Goal: Information Seeking & Learning: Learn about a topic

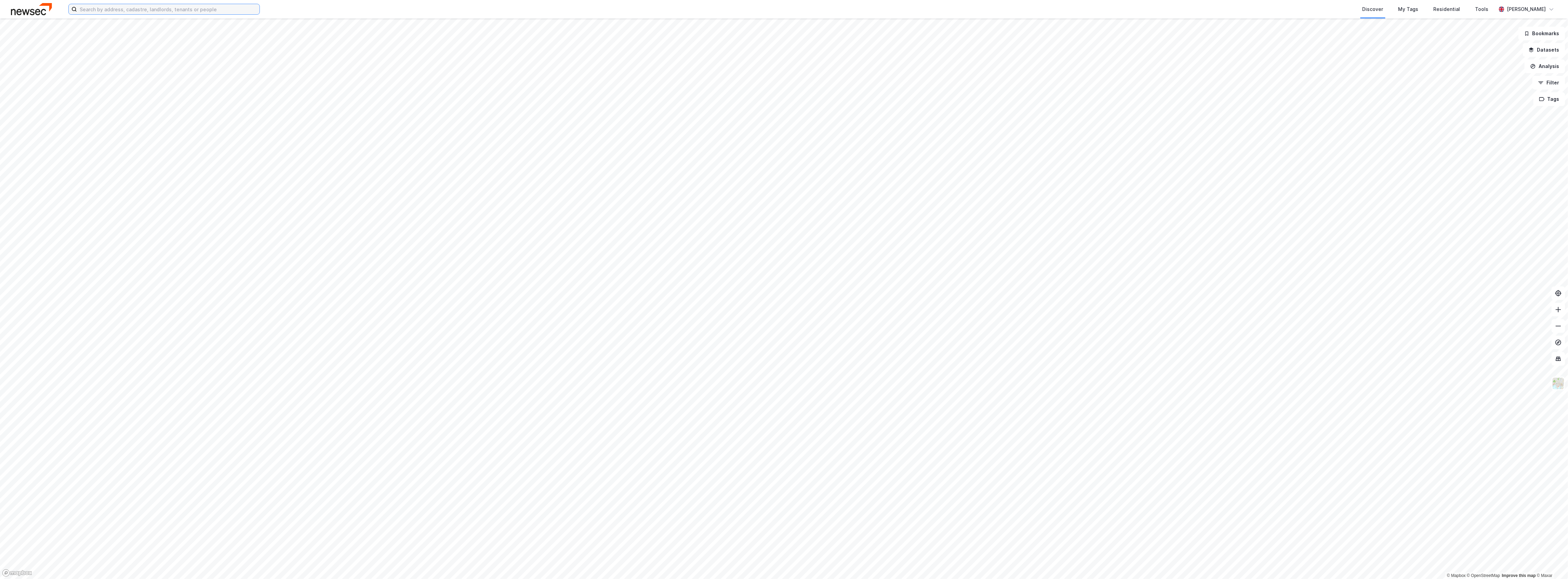
click at [125, 12] on input at bounding box center [168, 9] width 183 height 10
type input "ø"
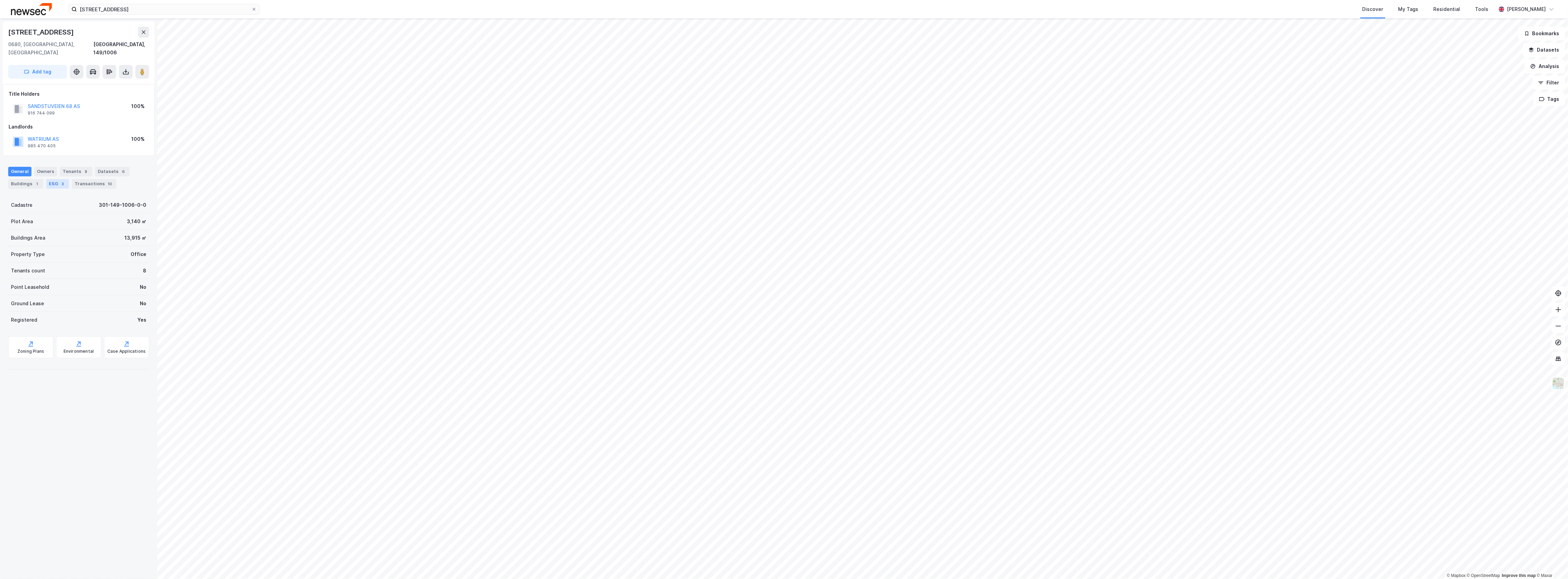
click at [53, 179] on div "ESG 3" at bounding box center [58, 184] width 23 height 10
click at [40, 283] on div "kWh/(㎡*year)" at bounding box center [52, 287] width 35 height 8
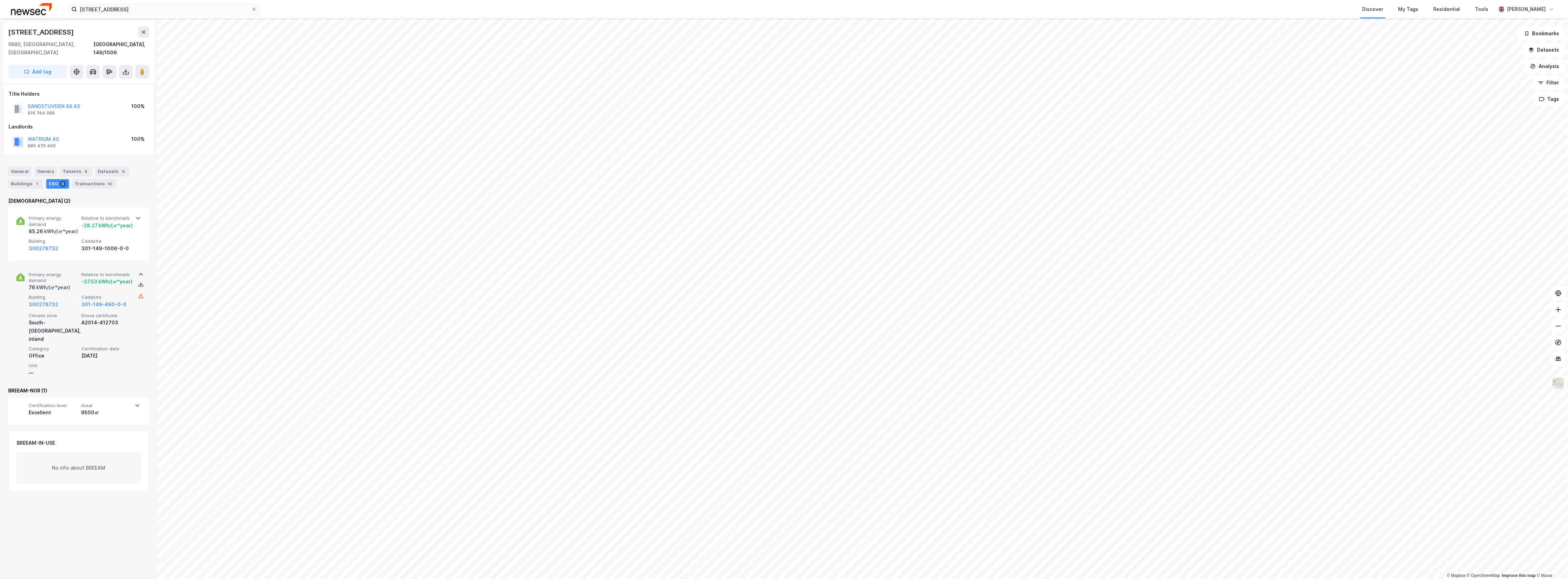
click at [41, 283] on div "kWh/(㎡*year)" at bounding box center [52, 287] width 35 height 8
click at [1546, 81] on button "Filter" at bounding box center [1549, 83] width 33 height 13
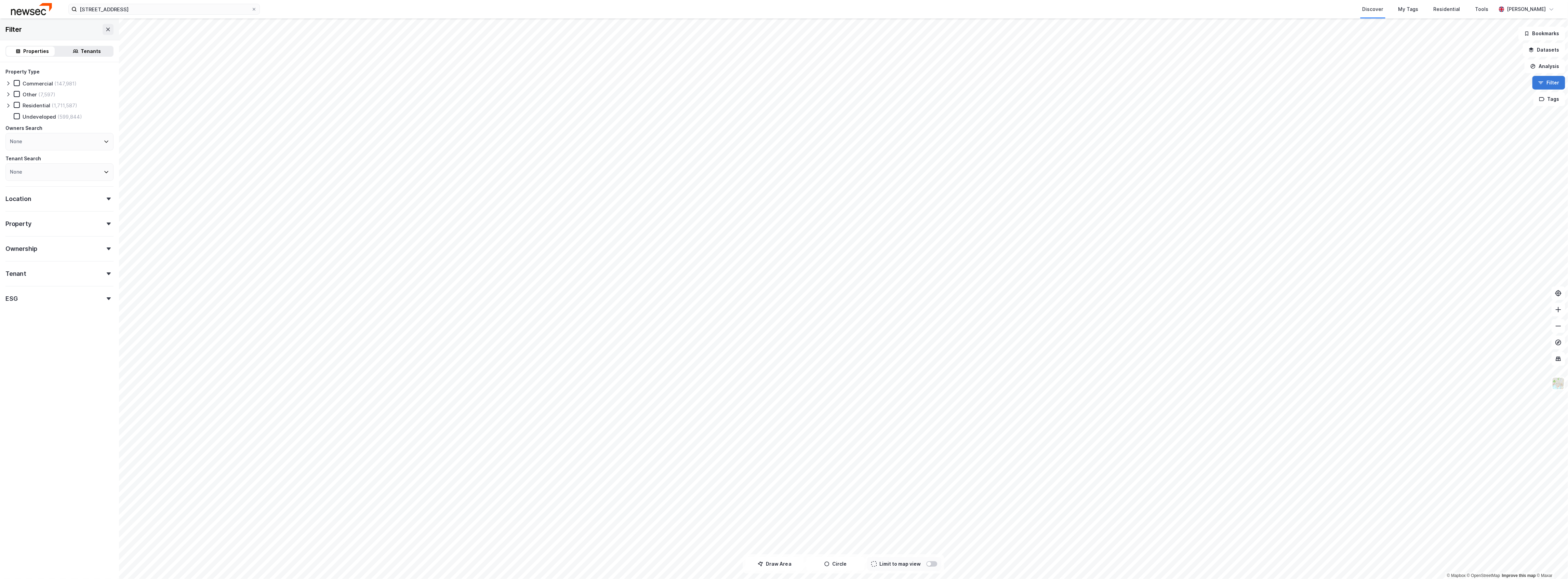
click at [1547, 81] on button "Filter" at bounding box center [1549, 83] width 33 height 13
click at [1547, 80] on button "Filter" at bounding box center [1549, 83] width 33 height 13
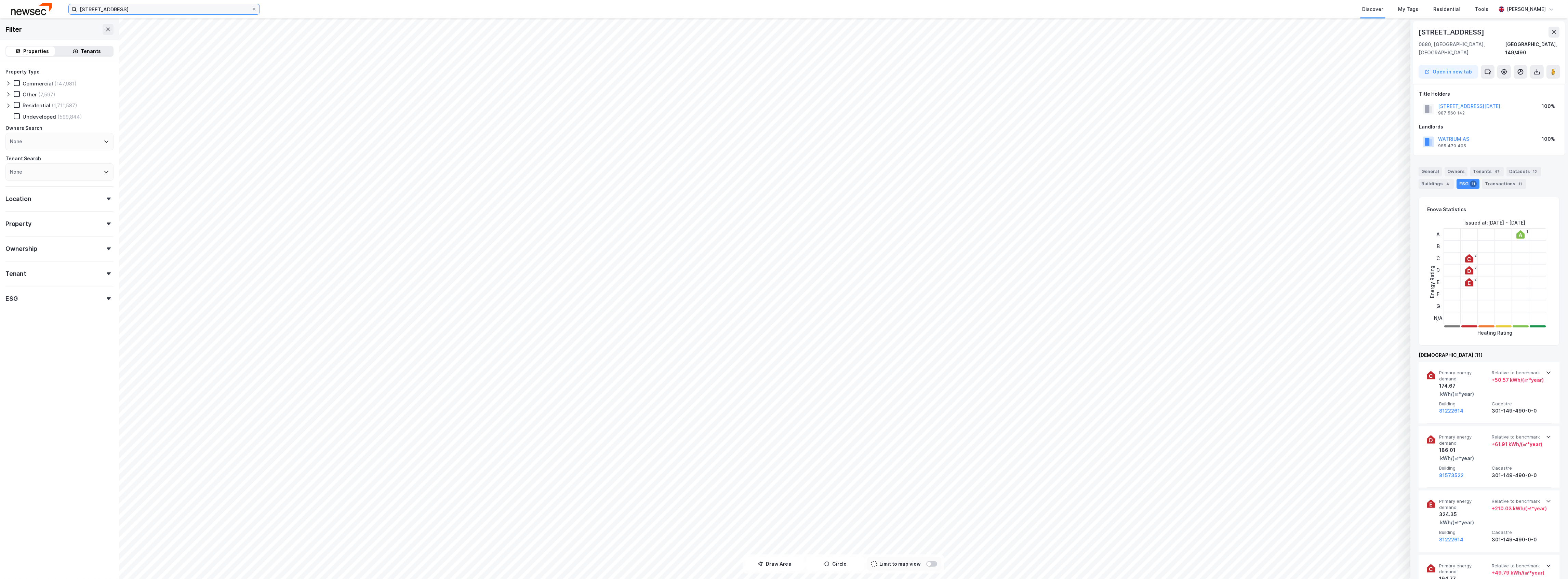
click at [135, 6] on input "[STREET_ADDRESS]" at bounding box center [164, 9] width 174 height 10
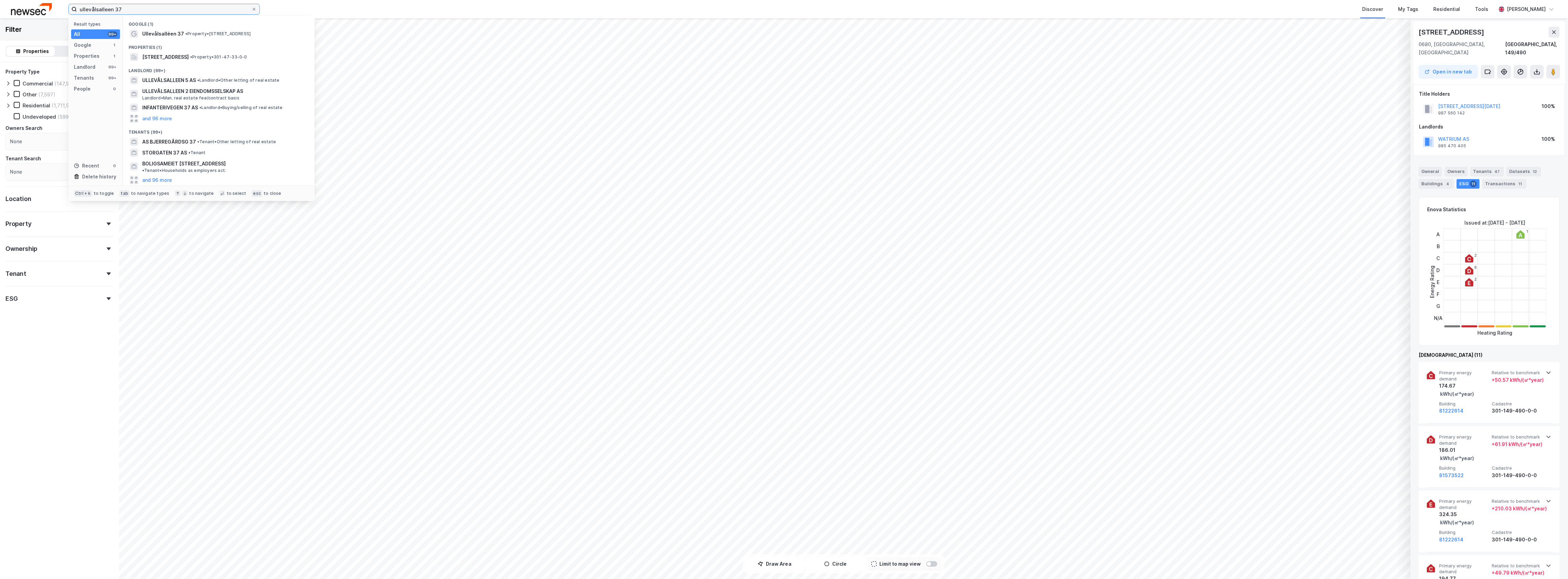
type input "ullevålsalleen 37"
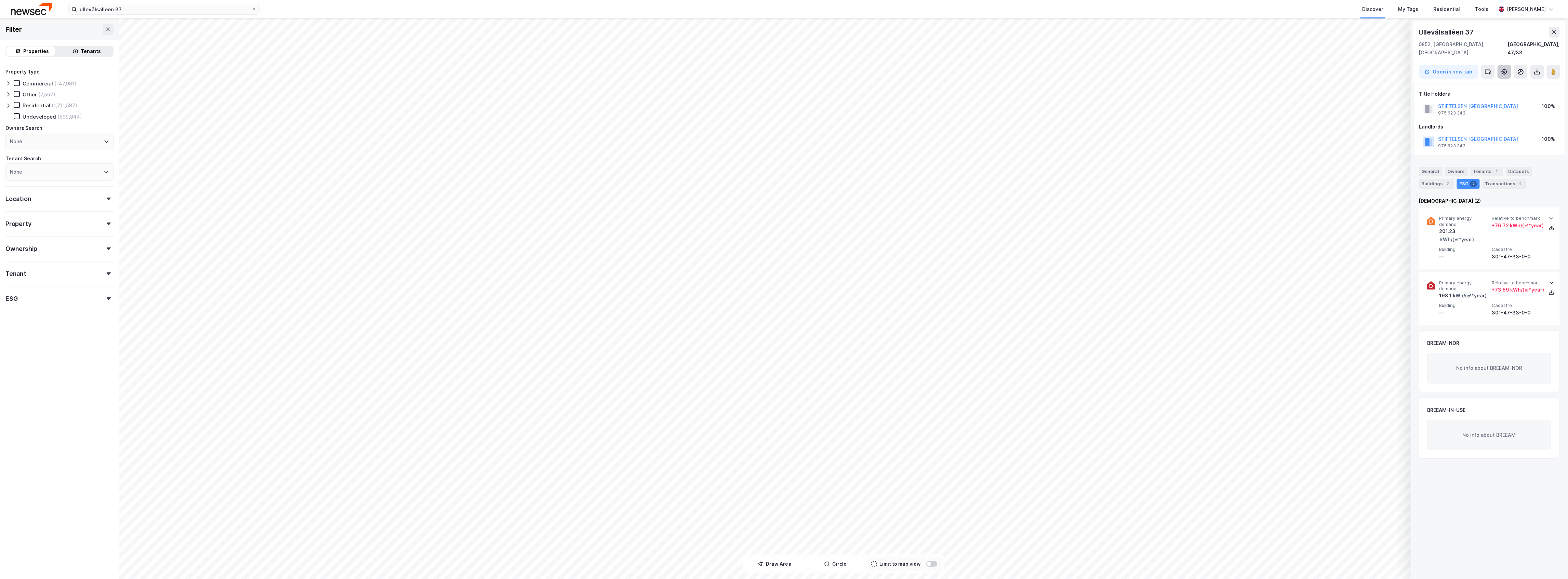
click at [1503, 71] on icon at bounding box center [1504, 72] width 2 height 2
click at [1440, 167] on div "General" at bounding box center [1430, 172] width 23 height 10
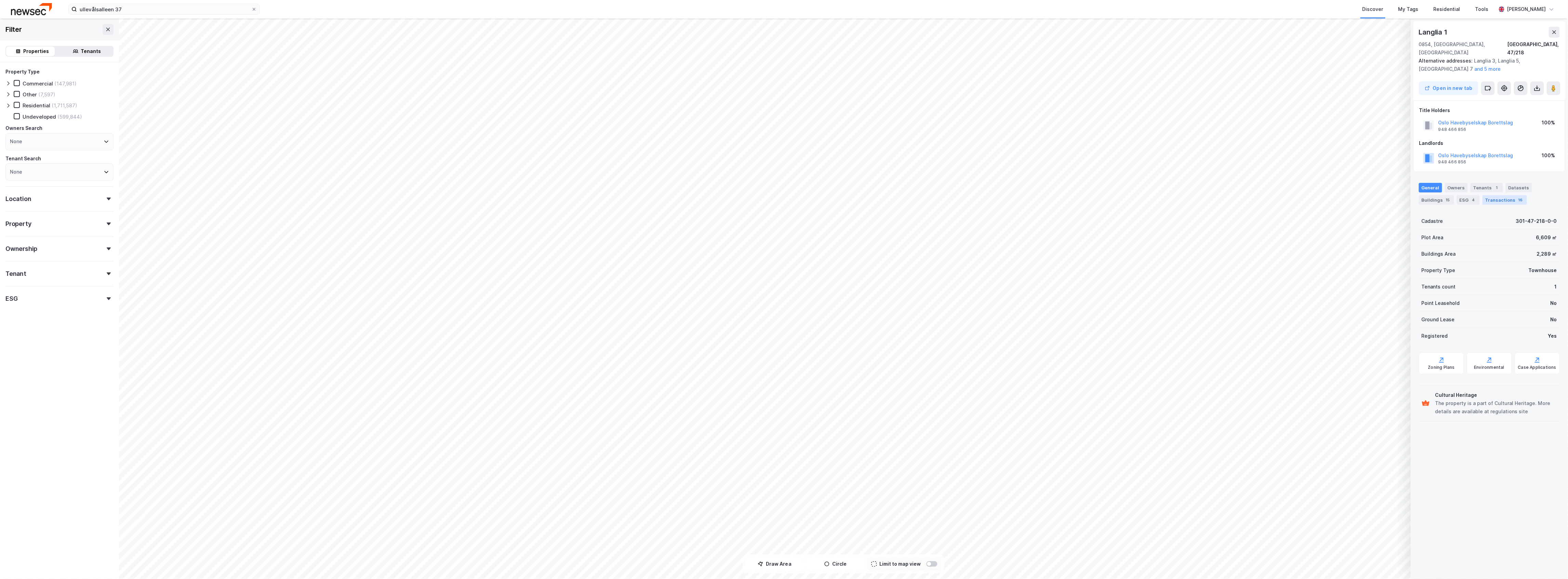
click at [1512, 195] on div "Transactions 16" at bounding box center [1505, 200] width 44 height 10
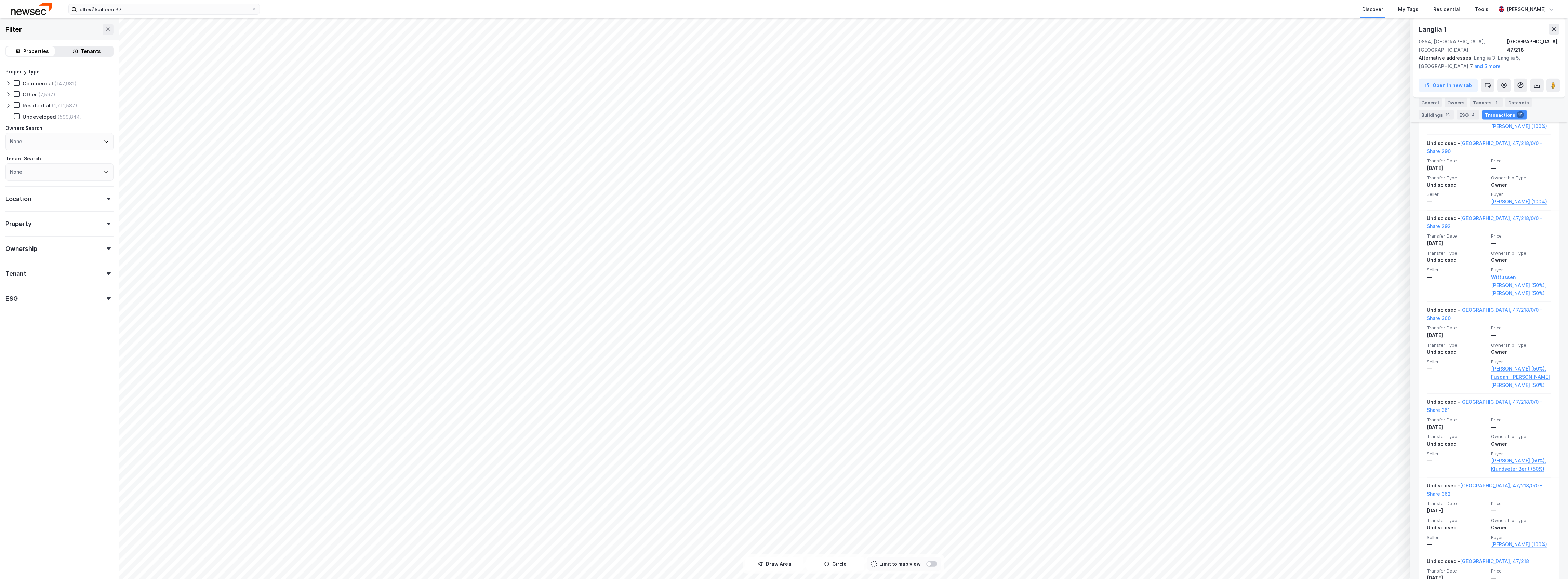
scroll to position [1002, 0]
click at [1552, 31] on icon at bounding box center [1554, 29] width 5 height 5
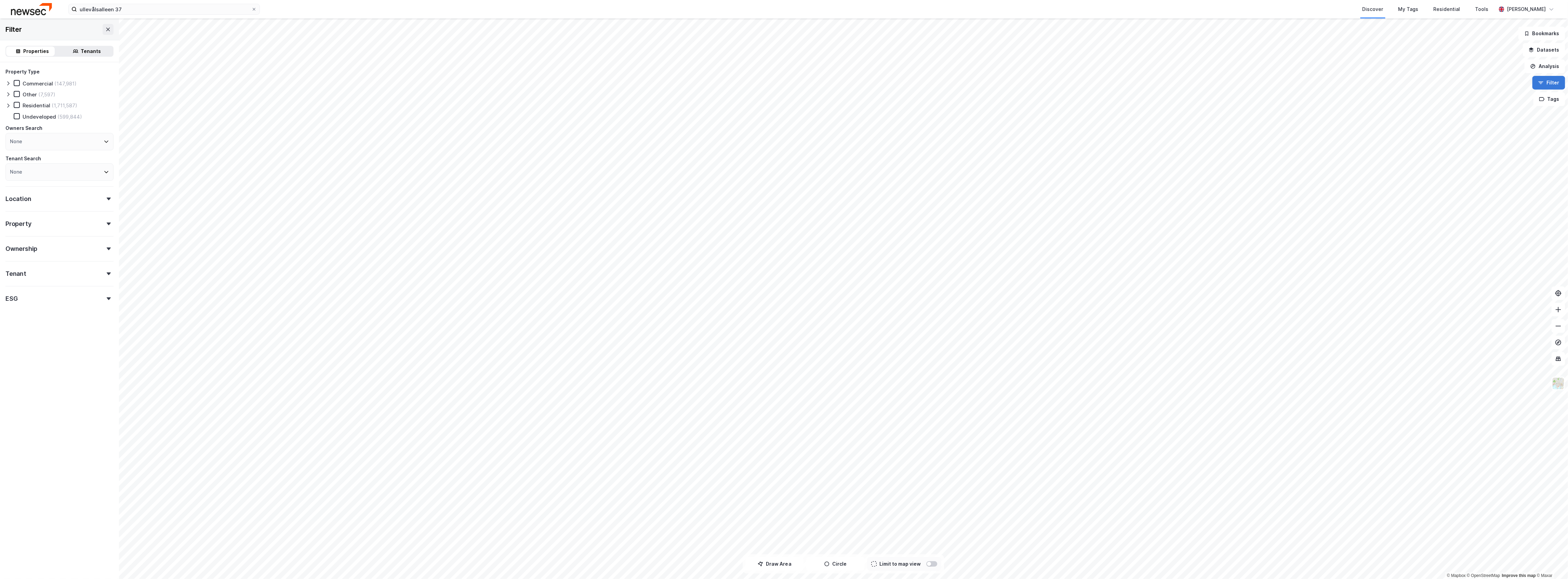
click at [1555, 86] on button "Filter" at bounding box center [1549, 83] width 33 height 13
click at [1559, 383] on img at bounding box center [1558, 383] width 13 height 13
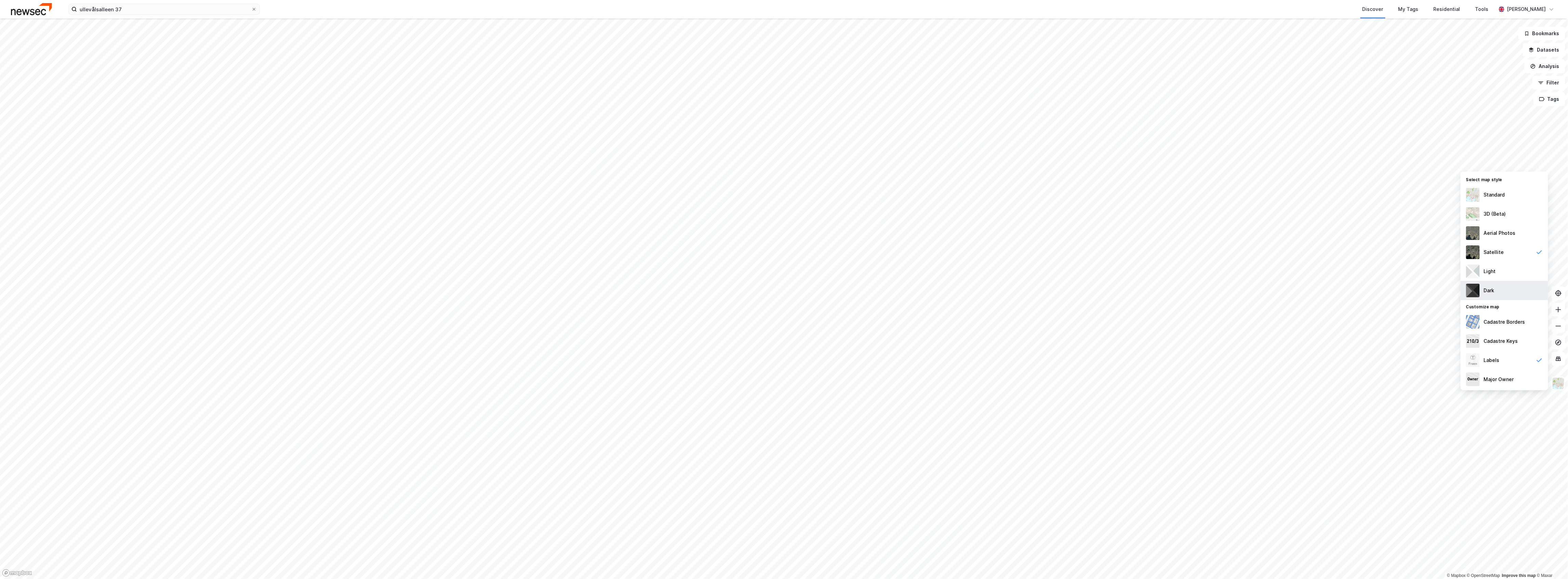
click at [1505, 292] on div "Dark" at bounding box center [1505, 290] width 88 height 19
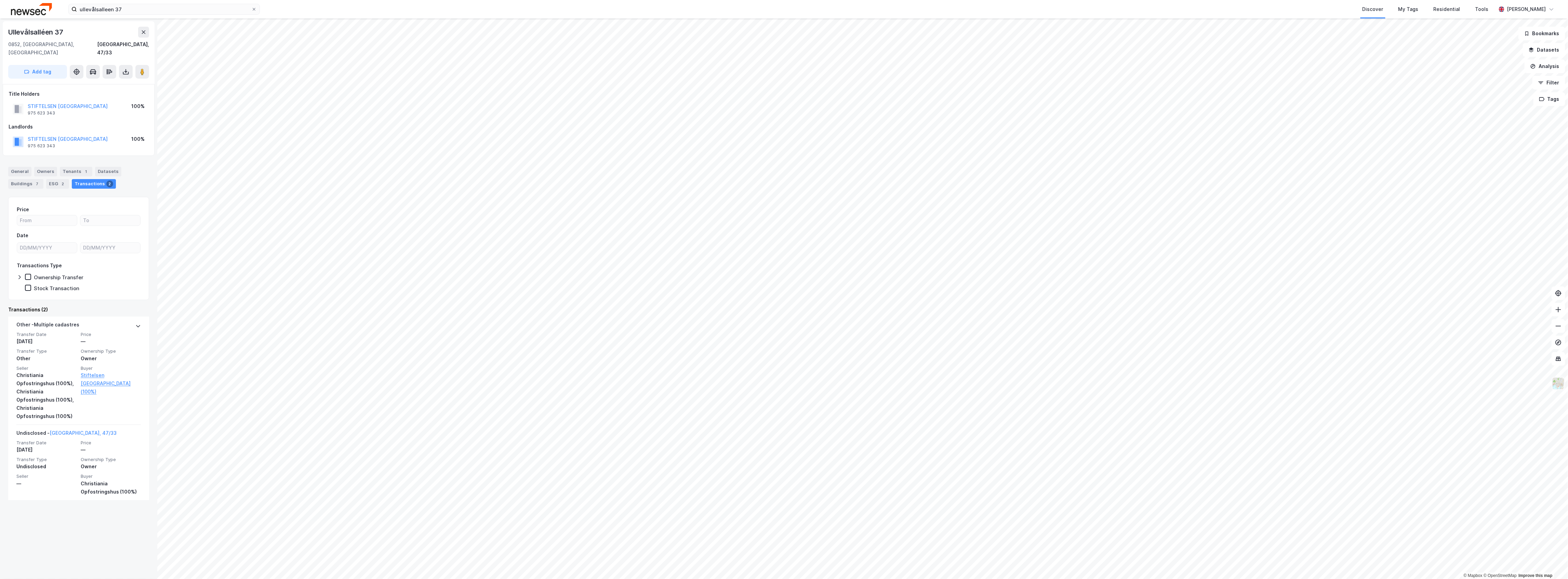
click at [1561, 389] on img at bounding box center [1558, 383] width 13 height 13
click at [1561, 380] on img at bounding box center [1558, 383] width 13 height 13
click at [1508, 269] on div "Light" at bounding box center [1505, 271] width 88 height 19
click at [1497, 214] on div "3D (Beta)" at bounding box center [1495, 213] width 23 height 8
click at [1480, 288] on button at bounding box center [1474, 289] width 16 height 16
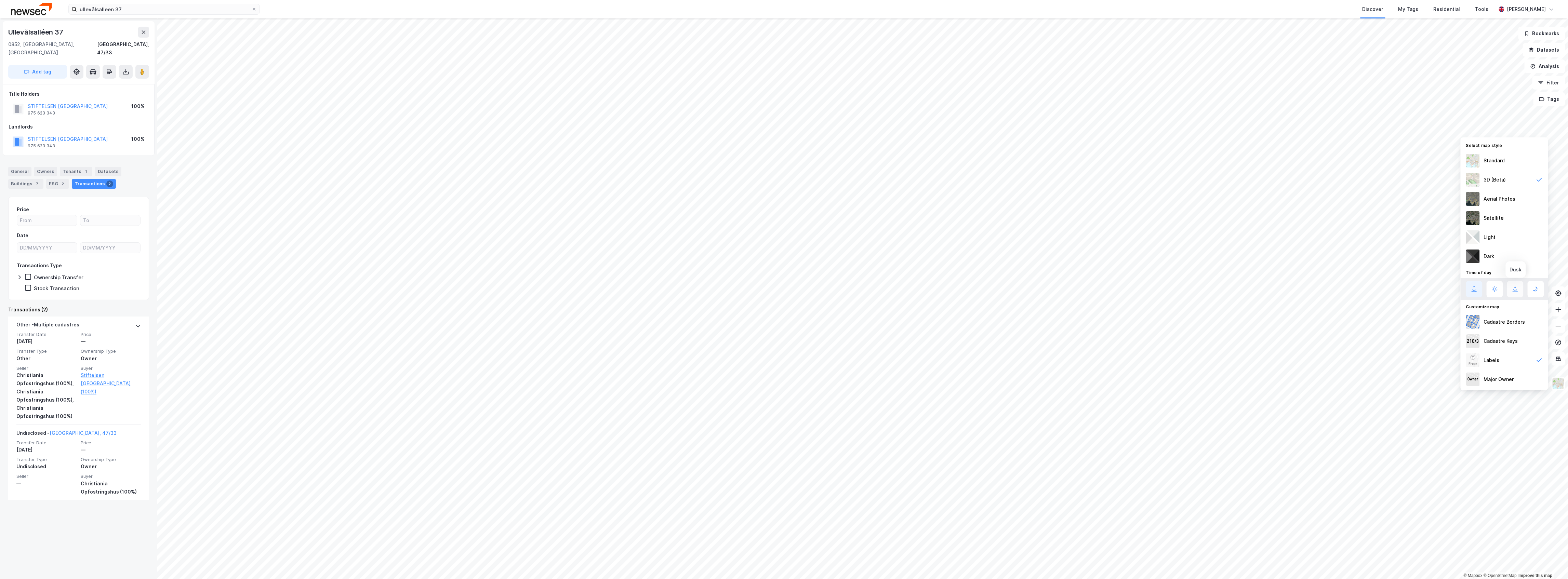
click at [1512, 289] on icon at bounding box center [1515, 288] width 8 height 8
click at [1543, 49] on button "Datasets" at bounding box center [1544, 50] width 43 height 13
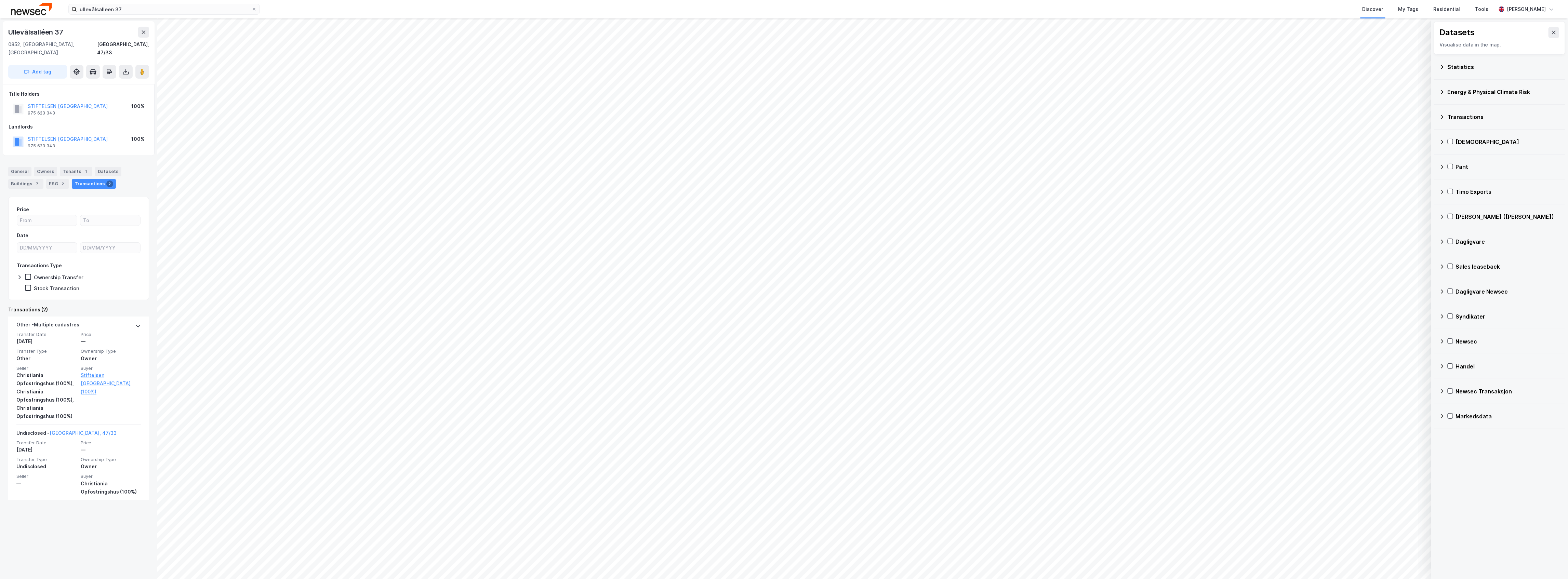
click at [1463, 397] on div "Newsec Transaksjon" at bounding box center [1500, 391] width 121 height 16
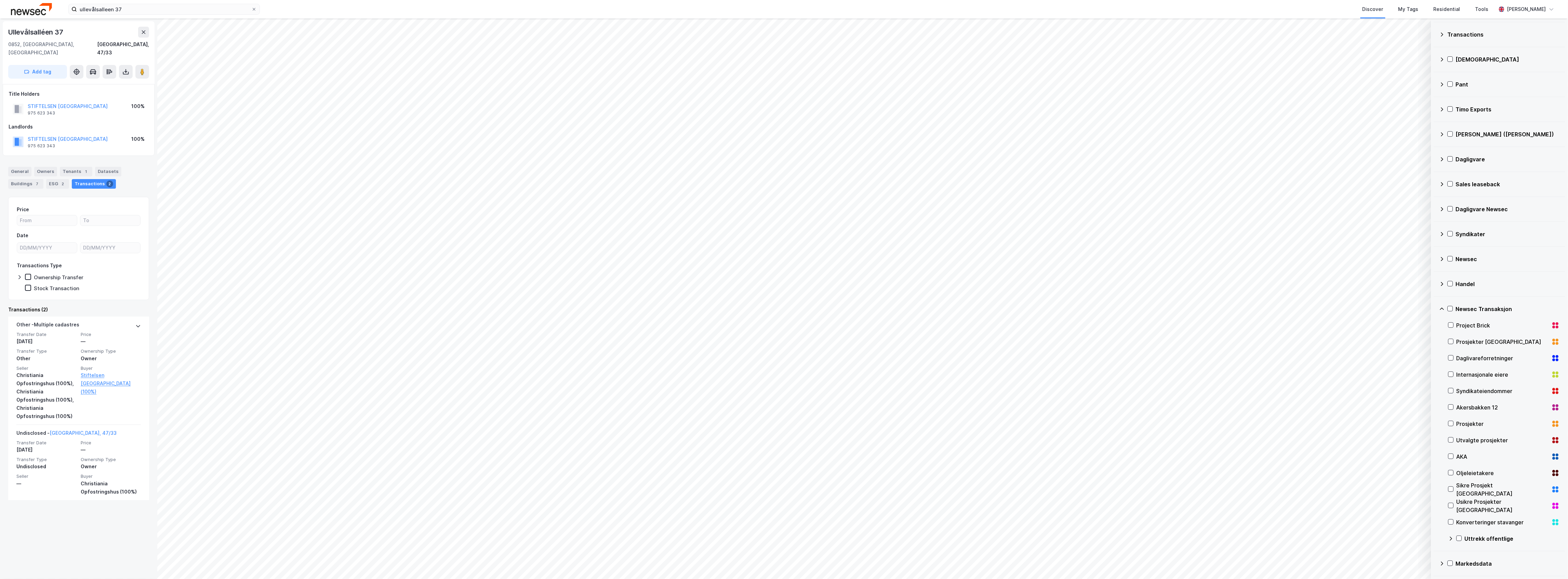
click at [1468, 307] on div "Newsec Transaksjon" at bounding box center [1508, 308] width 104 height 8
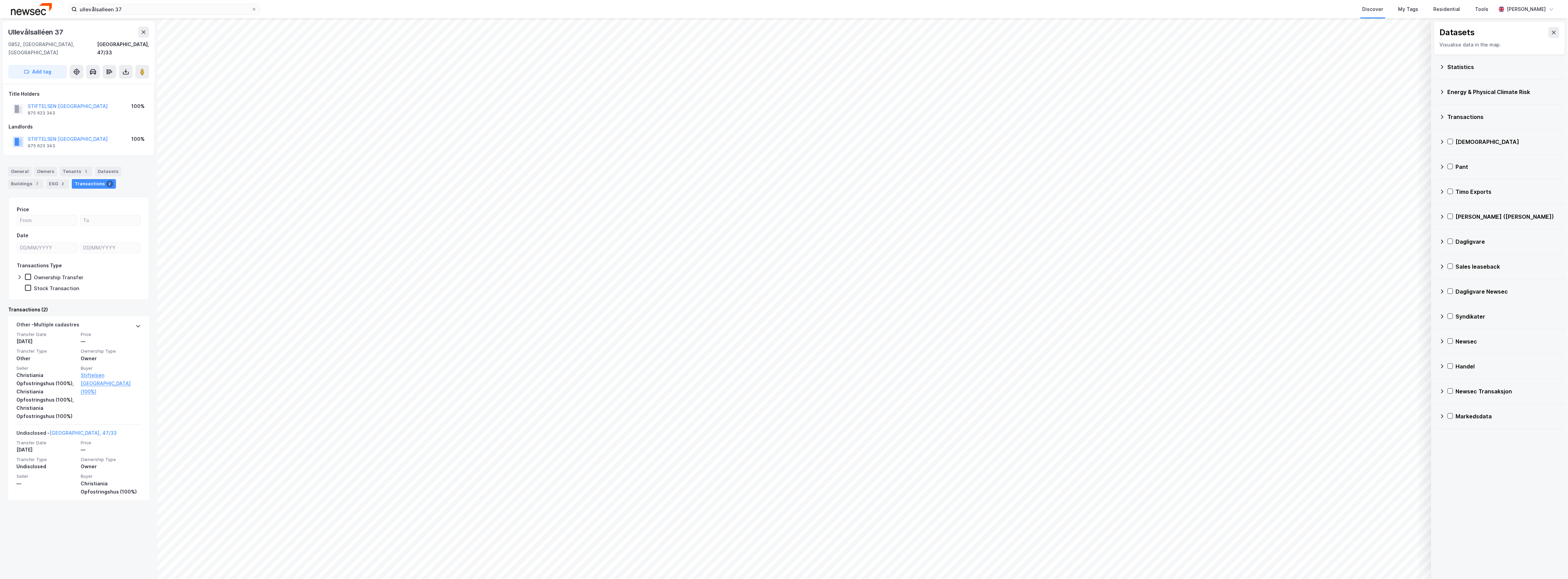
scroll to position [0, 0]
click at [1469, 122] on div "Transactions" at bounding box center [1500, 117] width 121 height 16
click at [1469, 130] on div "Newsecs transactions list" at bounding box center [1512, 133] width 95 height 8
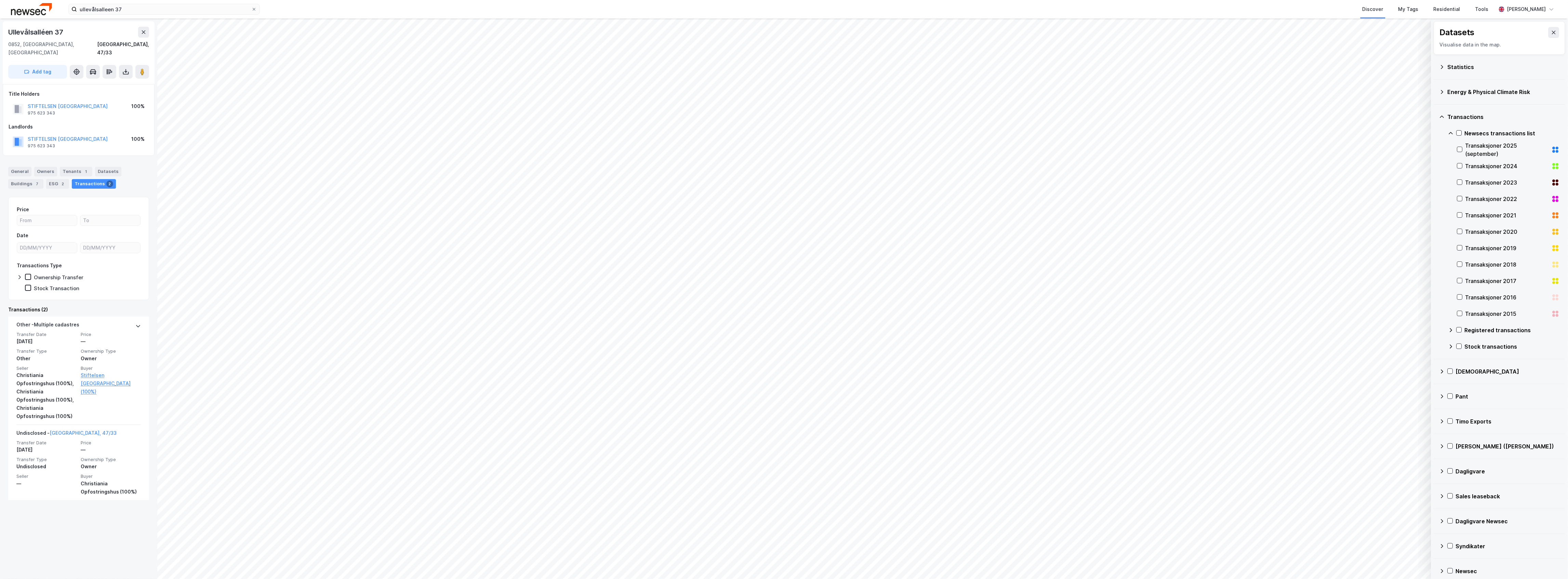
click at [1469, 130] on div "Newsecs transactions list" at bounding box center [1512, 133] width 95 height 8
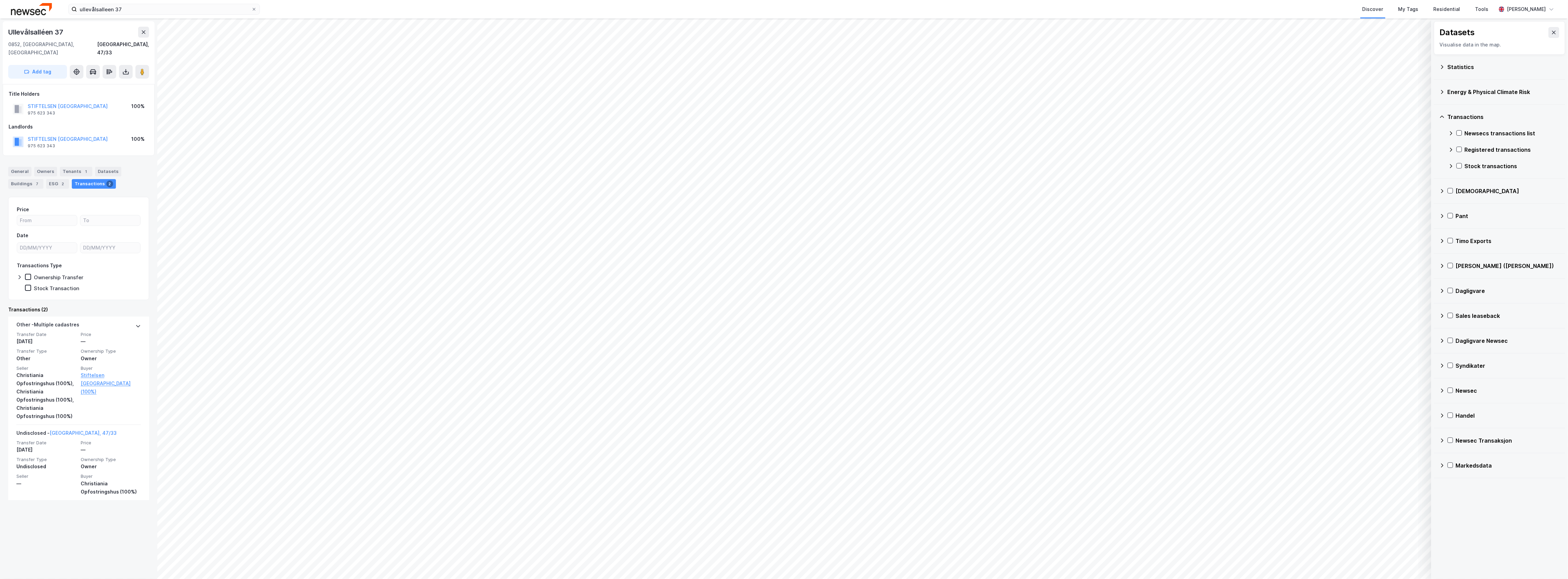
click at [1472, 149] on div "Registered transactions" at bounding box center [1512, 149] width 95 height 8
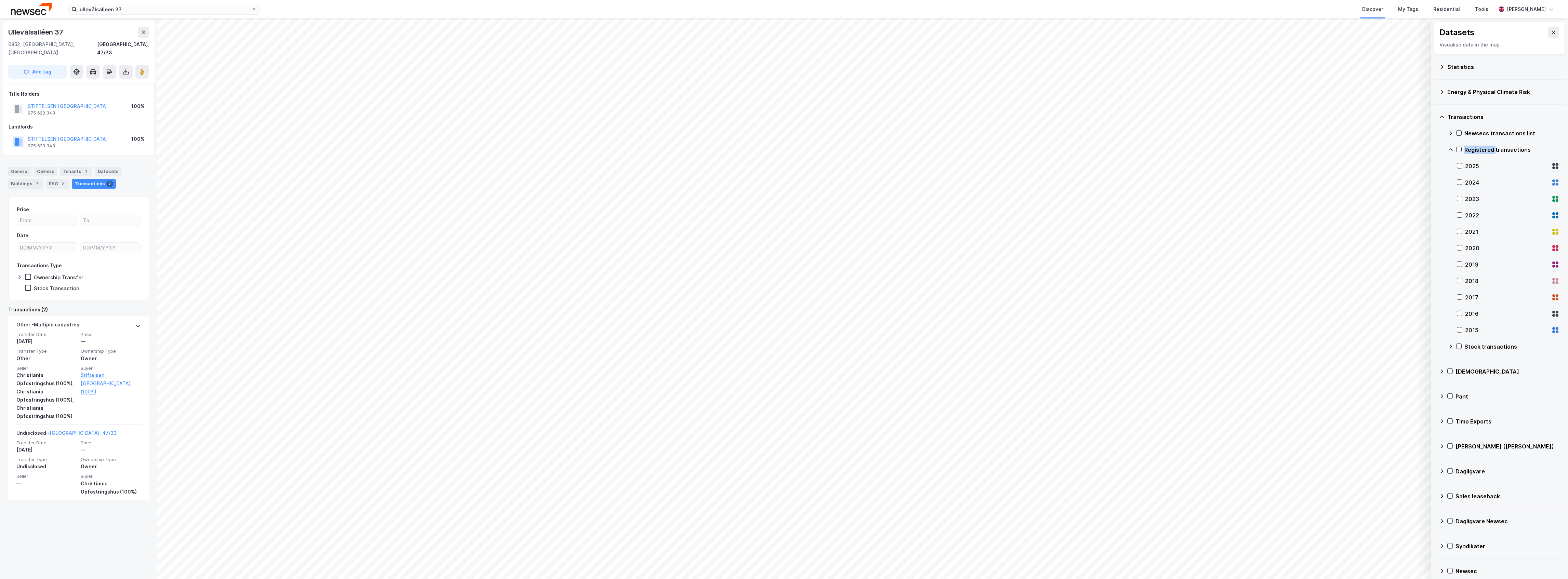
click at [1472, 149] on div "Registered transactions" at bounding box center [1512, 149] width 95 height 8
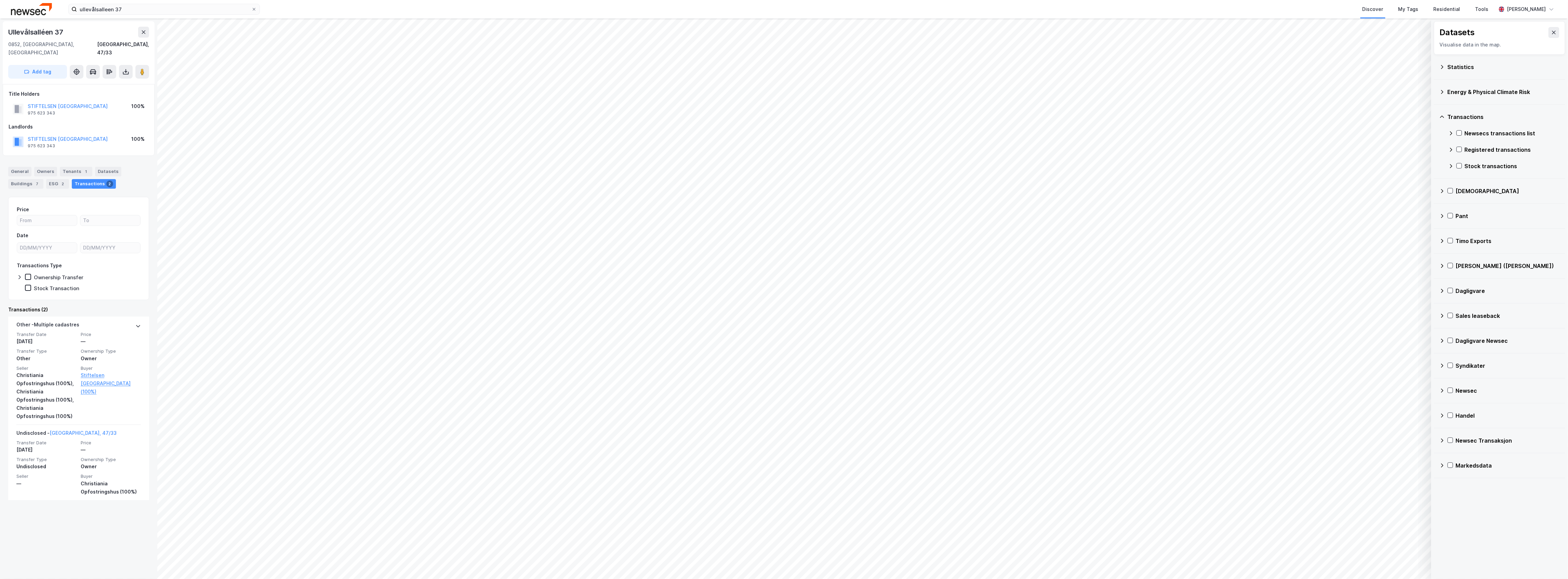
click at [1473, 116] on div "Transactions" at bounding box center [1503, 116] width 112 height 8
click at [1468, 62] on div "Statistics" at bounding box center [1500, 67] width 121 height 16
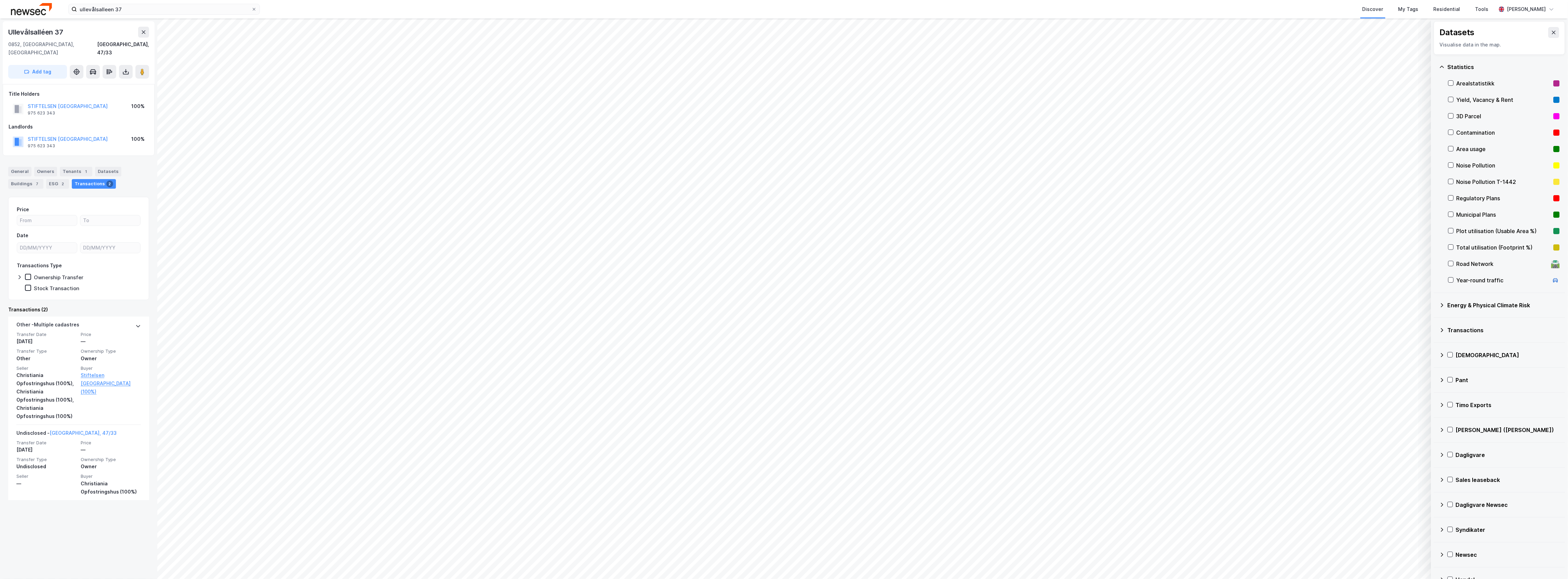
click at [1468, 62] on div "Statistics" at bounding box center [1500, 67] width 121 height 16
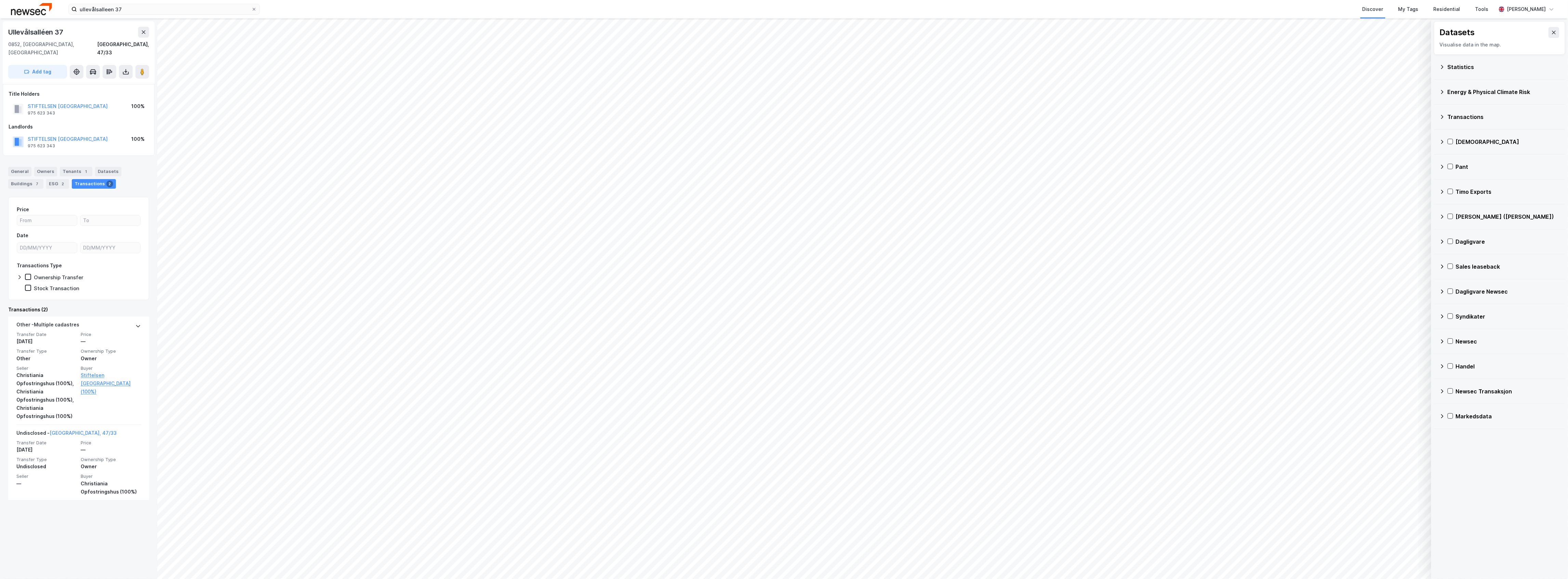
click at [1468, 341] on div "Newsec" at bounding box center [1508, 341] width 104 height 8
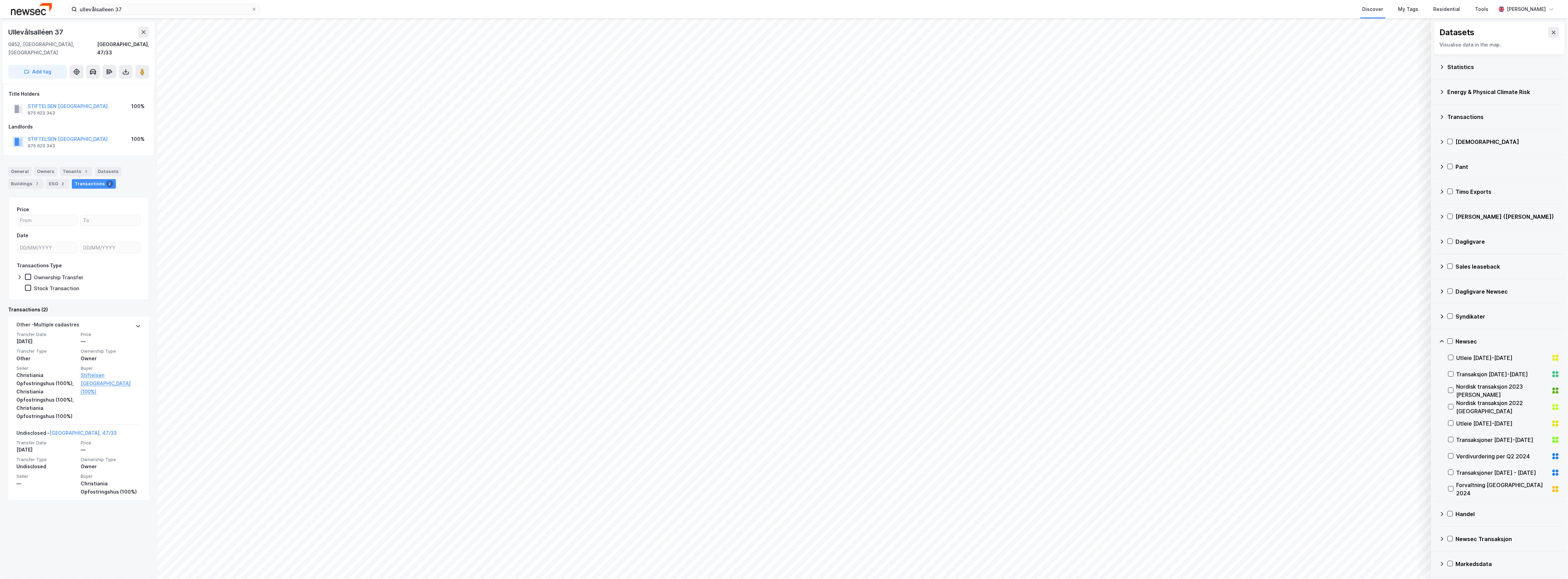
click at [1472, 372] on div "Transaksjon [DATE]-[DATE]" at bounding box center [1503, 373] width 93 height 8
click at [1468, 439] on div "Transaksjoner [DATE]-[DATE]" at bounding box center [1503, 439] width 93 height 8
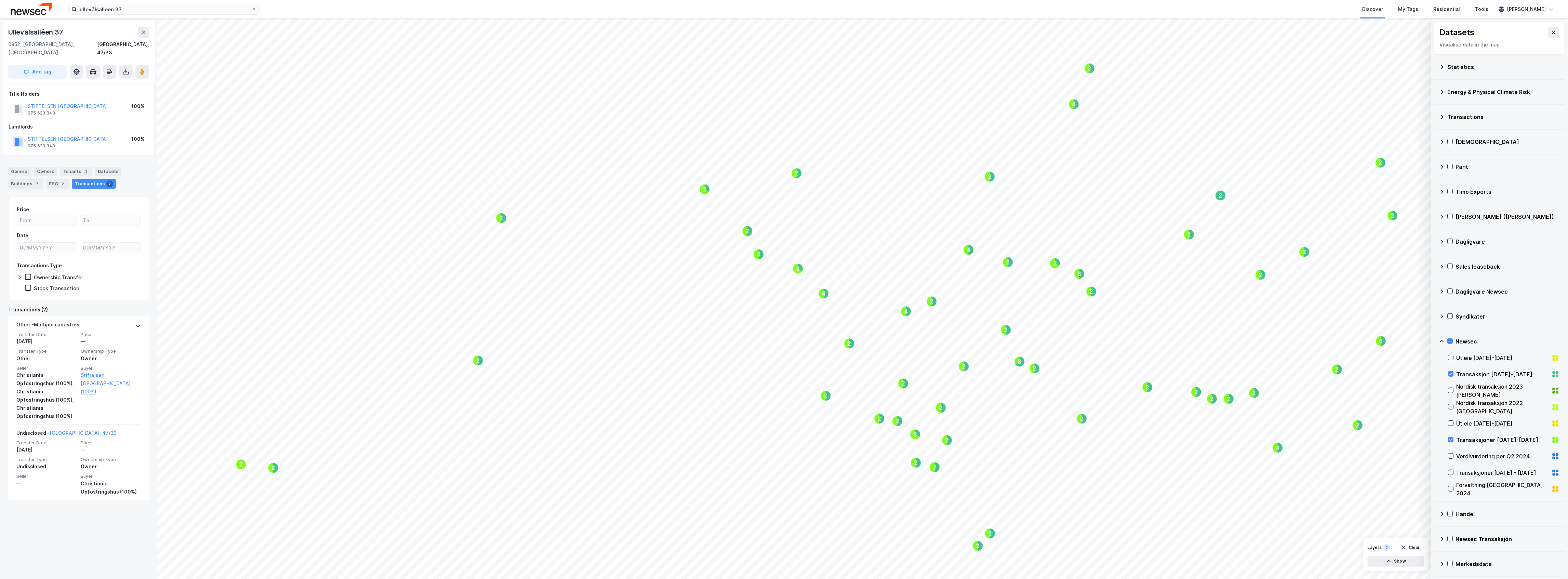
click at [1468, 439] on div "Transaksjoner [DATE]-[DATE]" at bounding box center [1503, 439] width 93 height 8
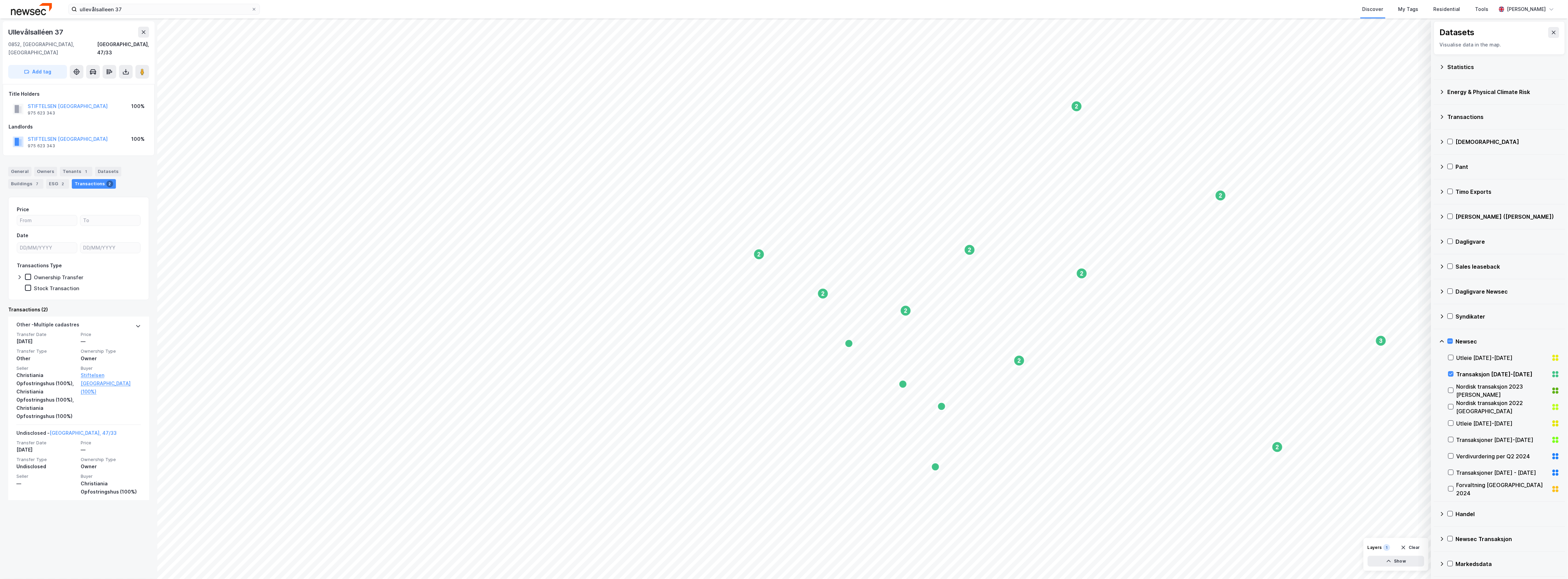
click at [1470, 372] on div "Transaksjon [DATE]-[DATE]" at bounding box center [1503, 373] width 93 height 8
click at [1513, 371] on div "Transaksjon [DATE]-[DATE]" at bounding box center [1503, 373] width 93 height 8
click at [1529, 440] on div "Transaksjoner [DATE]-[DATE]" at bounding box center [1503, 439] width 93 height 8
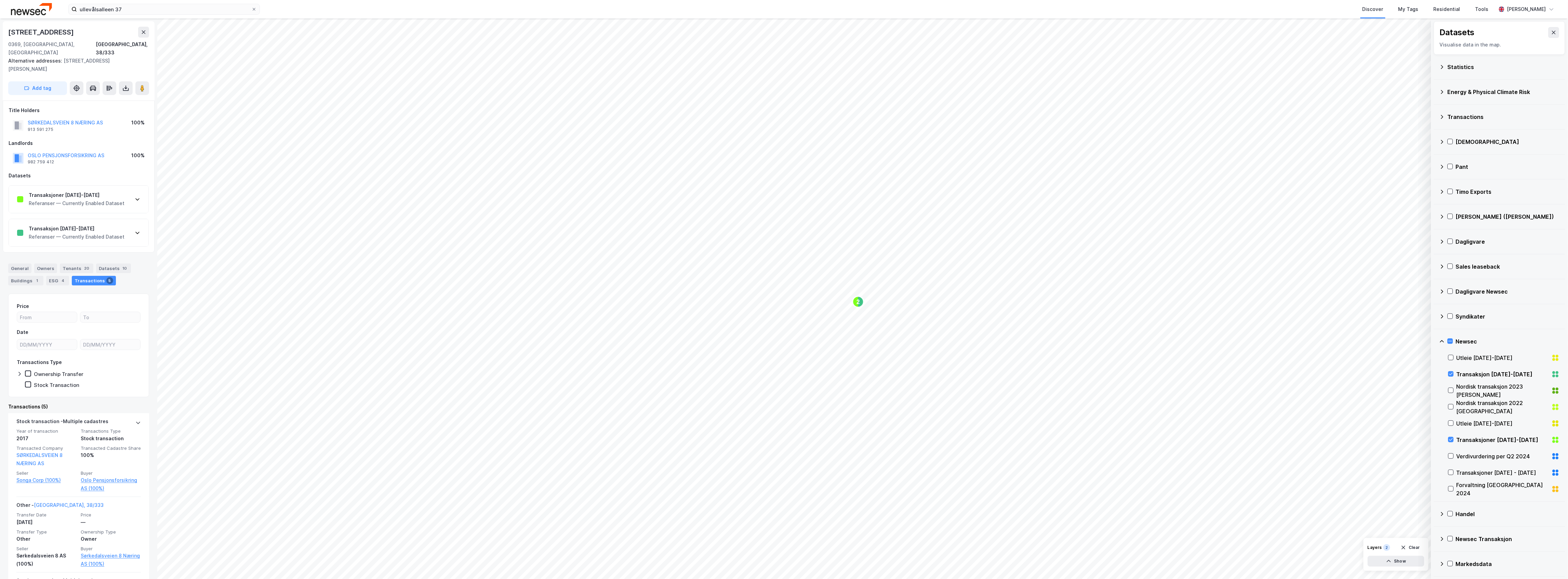
click at [100, 199] on div "Referanser — Currently Enabled Dataset" at bounding box center [76, 203] width 96 height 8
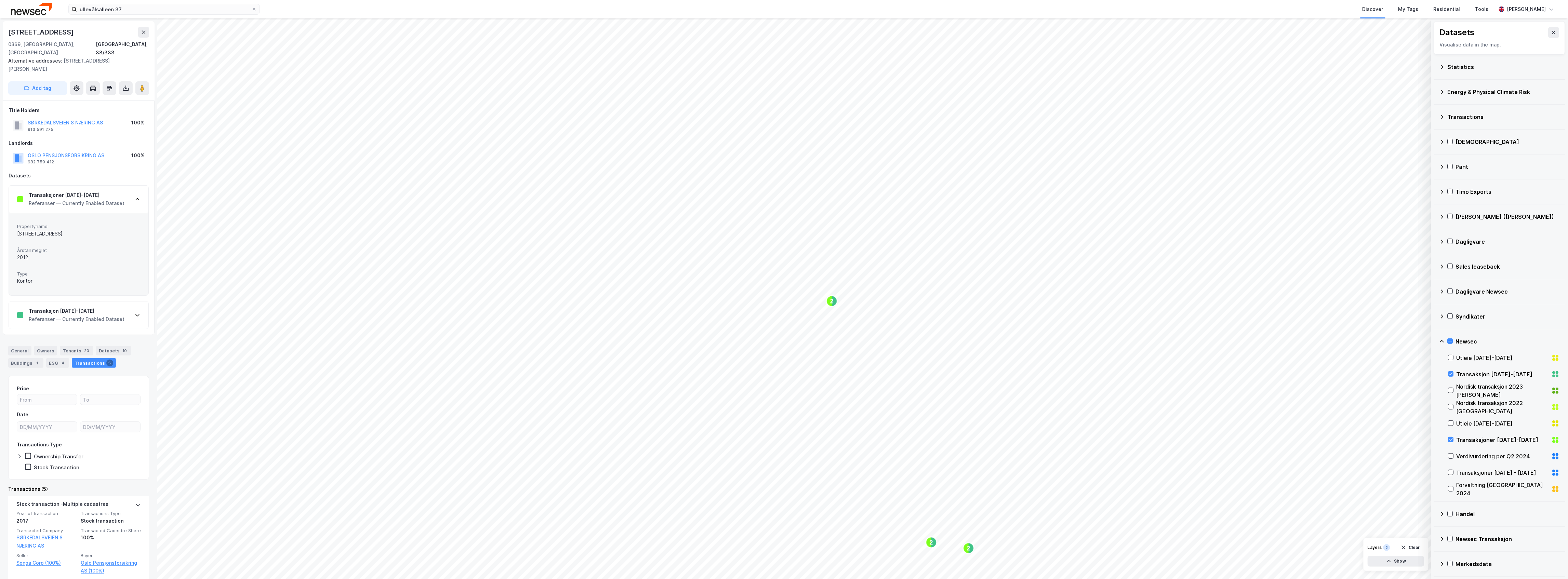
click at [124, 312] on div "Transaksjon [DATE]-[DATE] Referanser — Currently Enabled Dataset" at bounding box center [79, 314] width 139 height 27
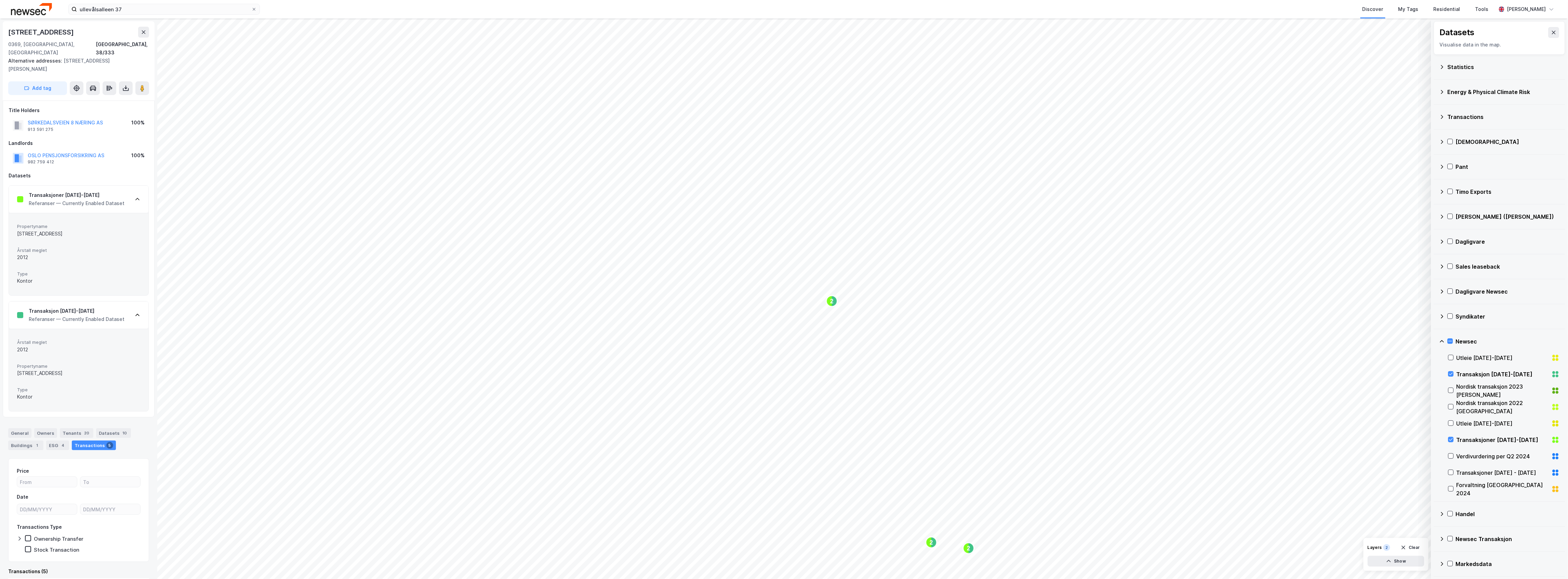
click at [107, 199] on div "Referanser — Currently Enabled Dataset" at bounding box center [76, 203] width 96 height 8
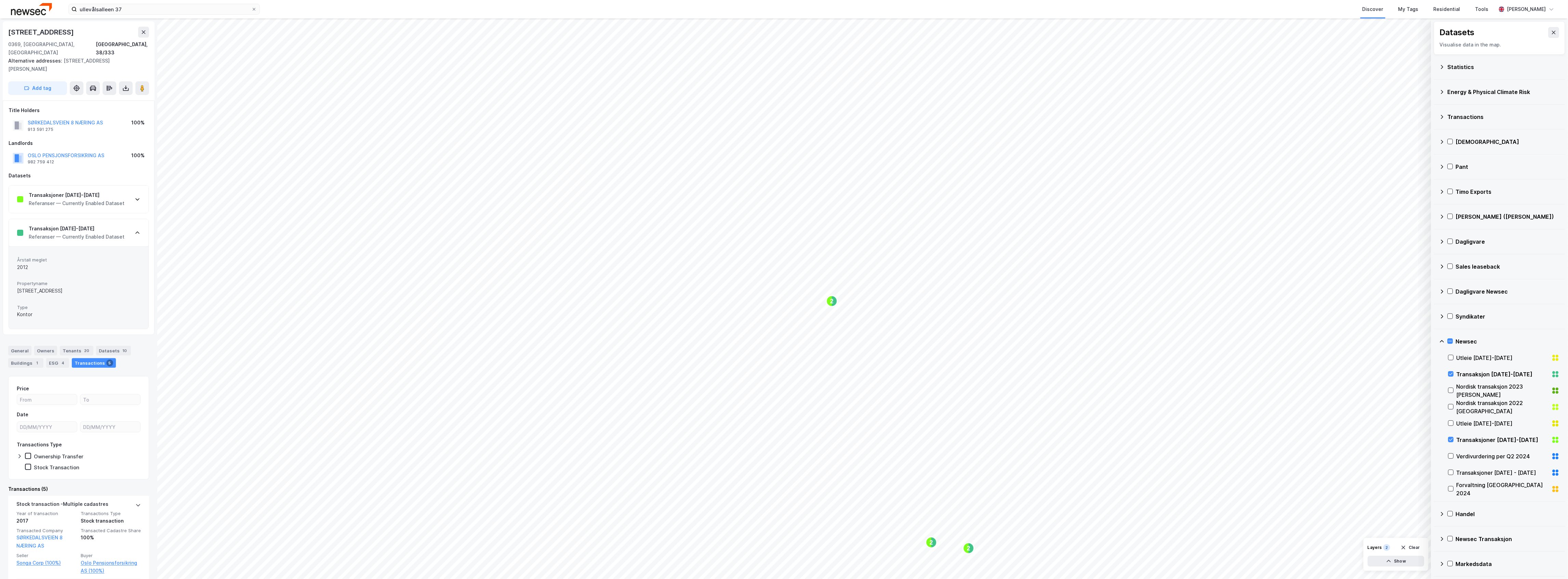
click at [113, 224] on div "Transaksjon [DATE]-[DATE]" at bounding box center [76, 228] width 96 height 8
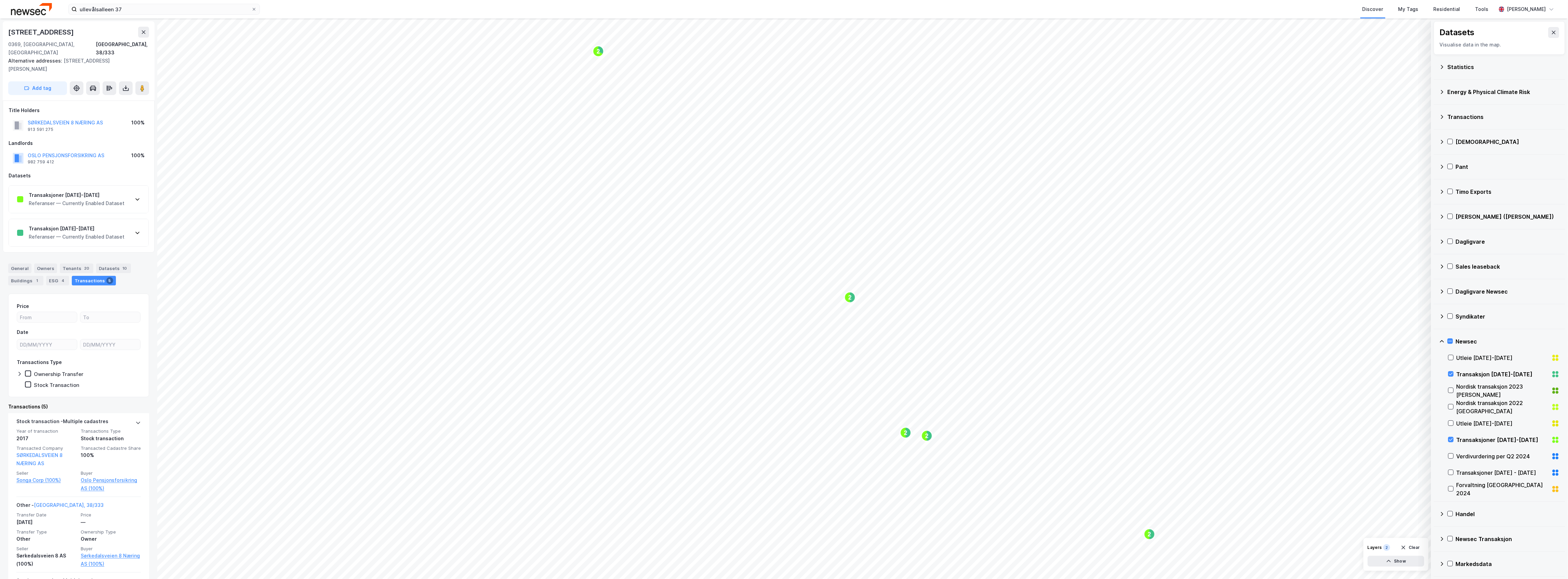
click at [72, 203] on div "Transaksjoner [DATE]-[DATE] Referanser — Currently Enabled Dataset" at bounding box center [79, 199] width 139 height 27
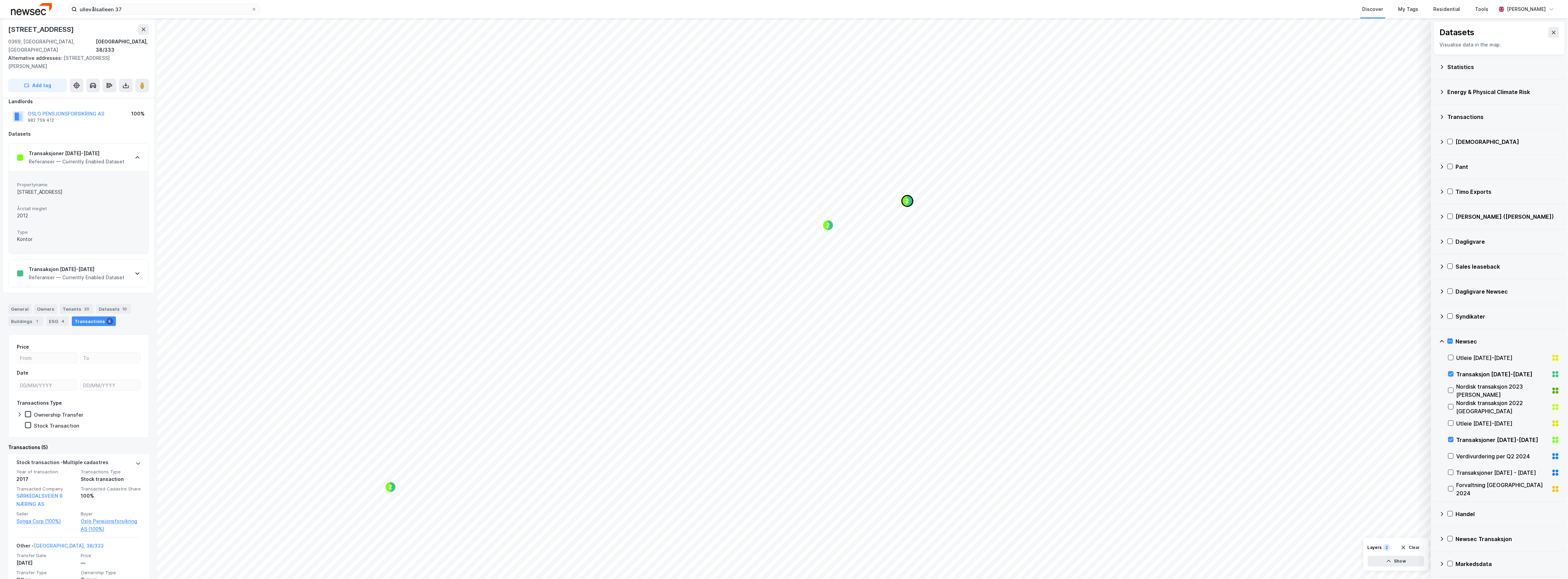
click at [907, 206] on icon "Map marker" at bounding box center [905, 201] width 5 height 11
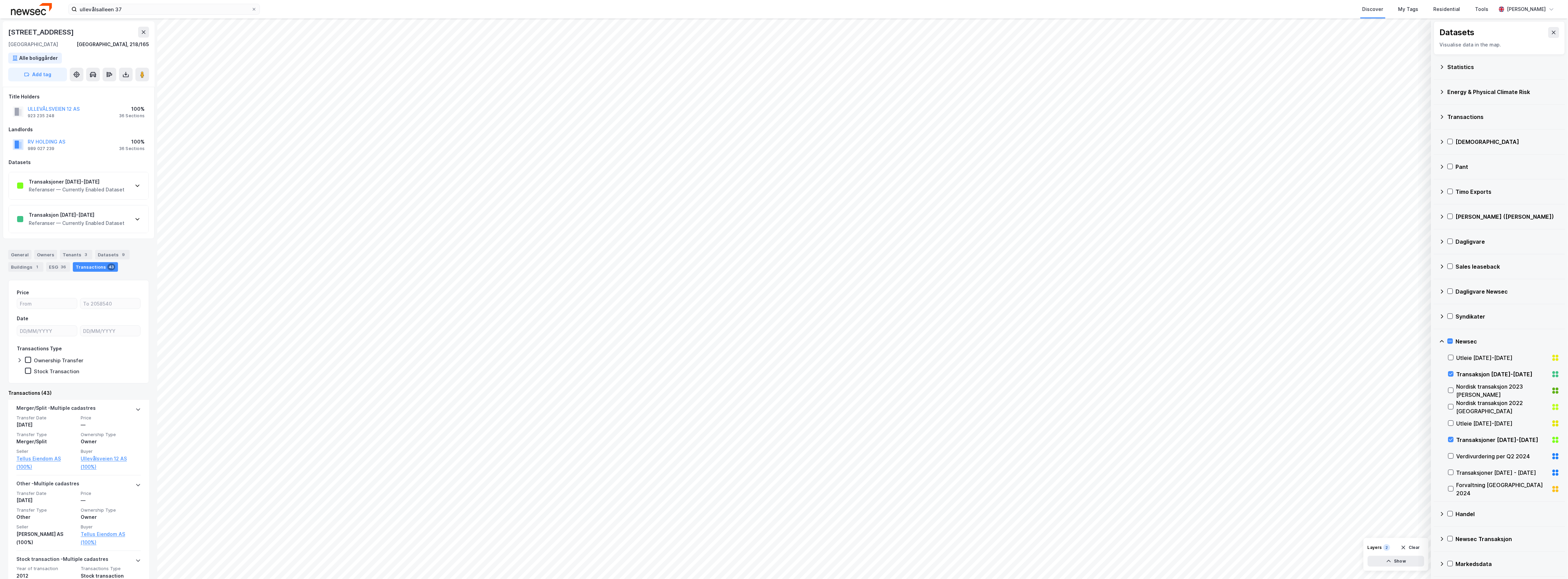
click at [96, 193] on div "Referanser — Currently Enabled Dataset" at bounding box center [76, 189] width 96 height 8
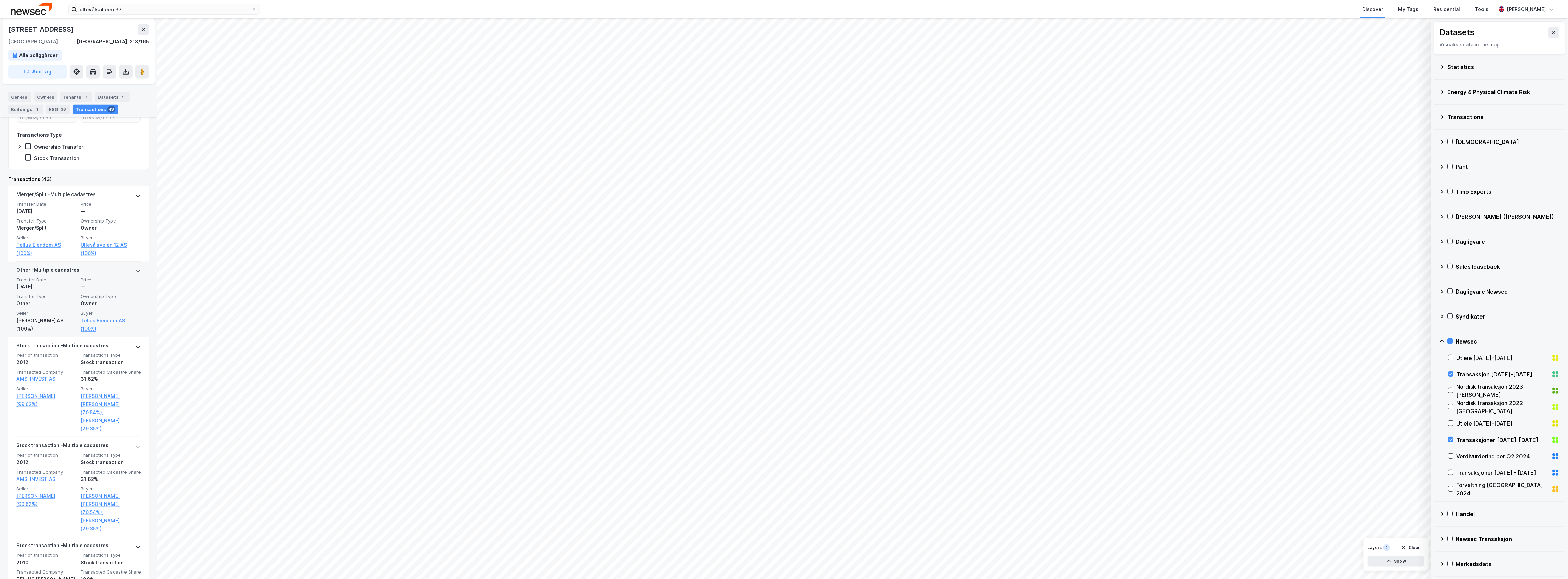
scroll to position [297, 0]
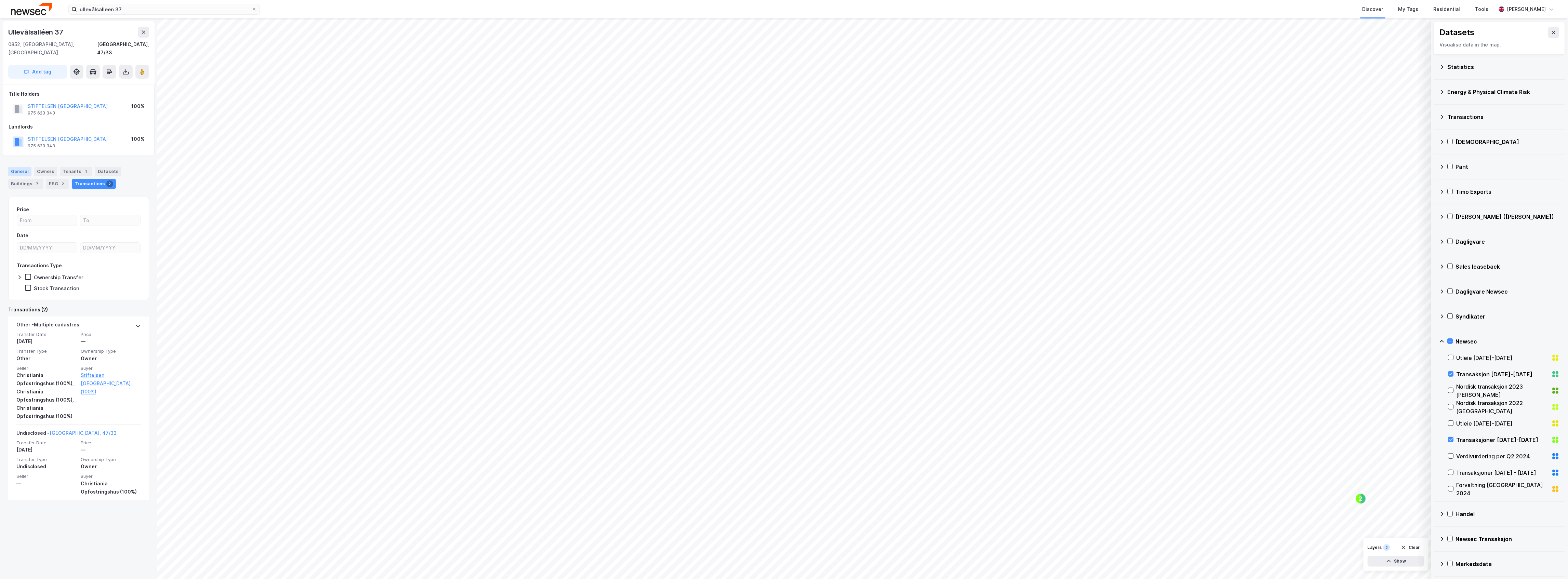
click at [18, 167] on div "General" at bounding box center [19, 172] width 23 height 10
